Goal: Find specific page/section: Find specific page/section

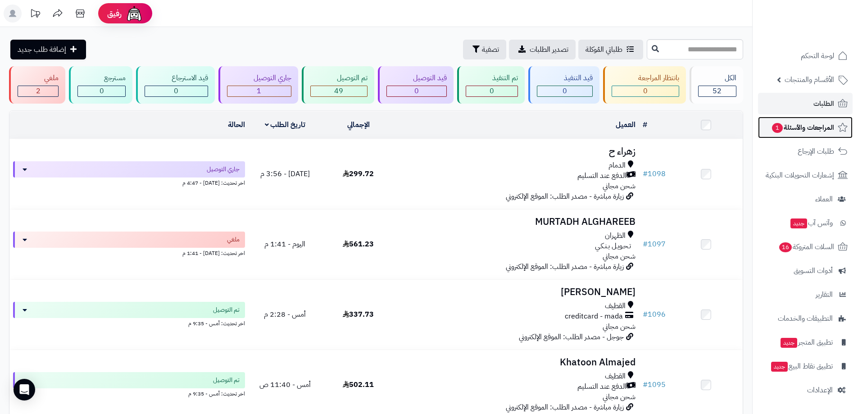
click at [781, 132] on span "المراجعات والأسئلة 1" at bounding box center [802, 127] width 63 height 13
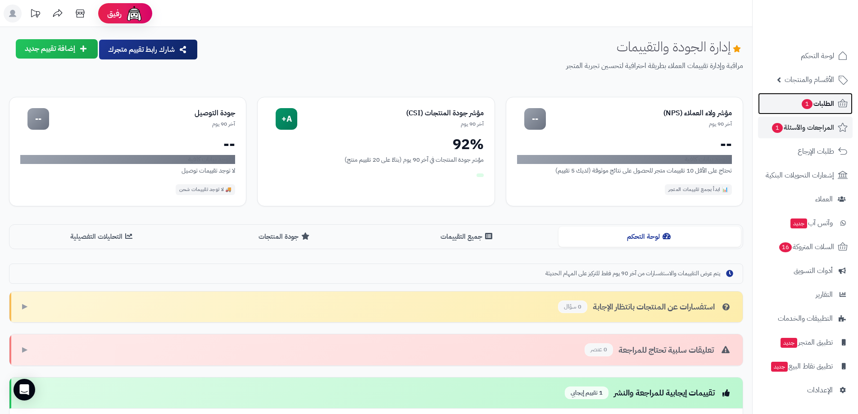
click at [815, 104] on span "الطلبات 1" at bounding box center [817, 103] width 33 height 13
